Goal: Information Seeking & Learning: Learn about a topic

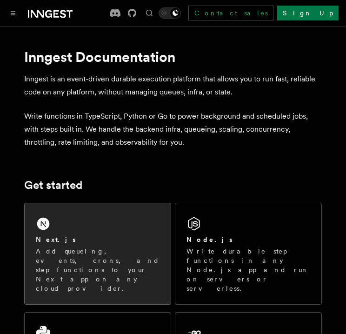
click at [100, 216] on div "Next.js Add queueing, events, crons, and step functions to your Next app on any…" at bounding box center [98, 253] width 146 height 101
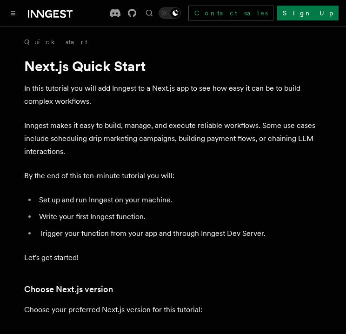
click at [6, 14] on div "Documentation Examples AgentKit Search... Ctrl+K Contact sales Sign Up" at bounding box center [173, 13] width 346 height 26
click at [7, 13] on button "Toggle navigation" at bounding box center [12, 12] width 11 height 11
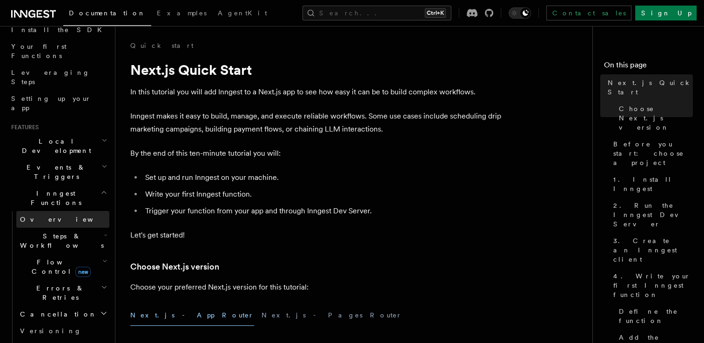
scroll to position [205, 0]
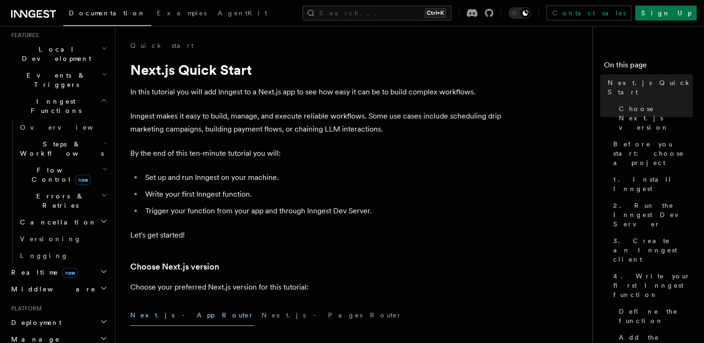
click at [53, 314] on h2 "Deployment" at bounding box center [58, 322] width 102 height 17
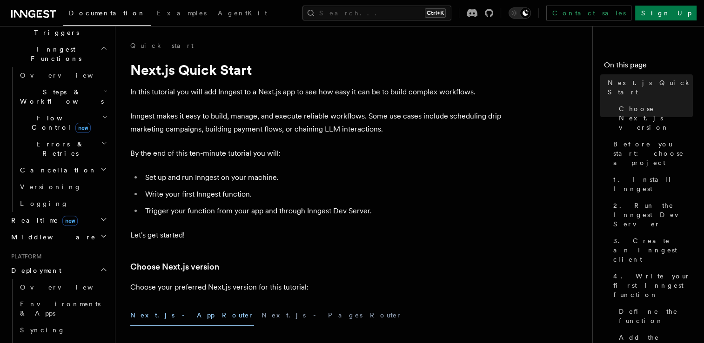
scroll to position [257, 0]
click at [48, 279] on link "Overview" at bounding box center [62, 287] width 93 height 17
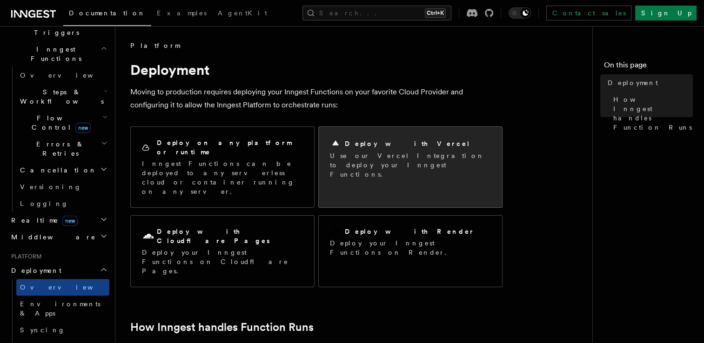
click at [346, 171] on div "Deploy with Vercel Use our Vercel Integration to deploy your Inngest Functions." at bounding box center [410, 158] width 183 height 63
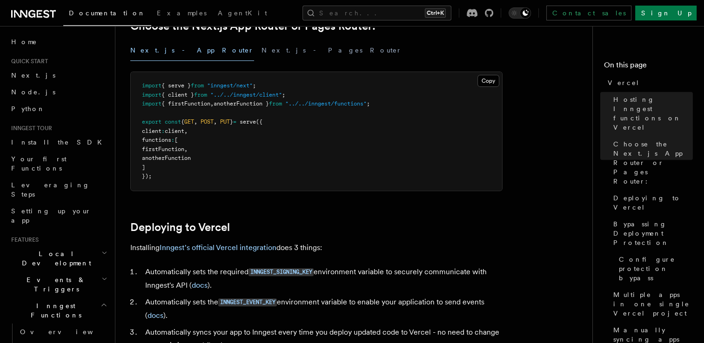
scroll to position [249, 0]
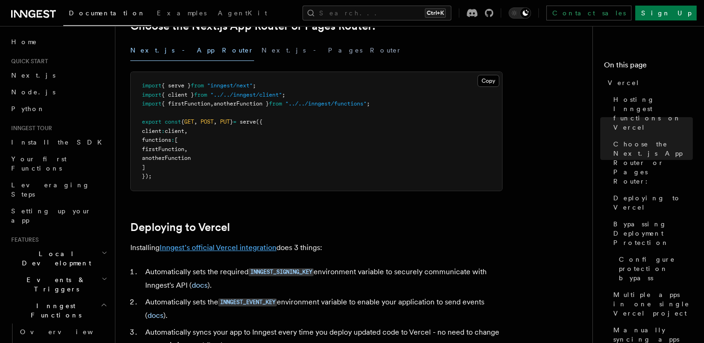
click at [250, 247] on link "Inngest's official Vercel integration" at bounding box center [218, 247] width 117 height 9
